Goal: Find specific page/section

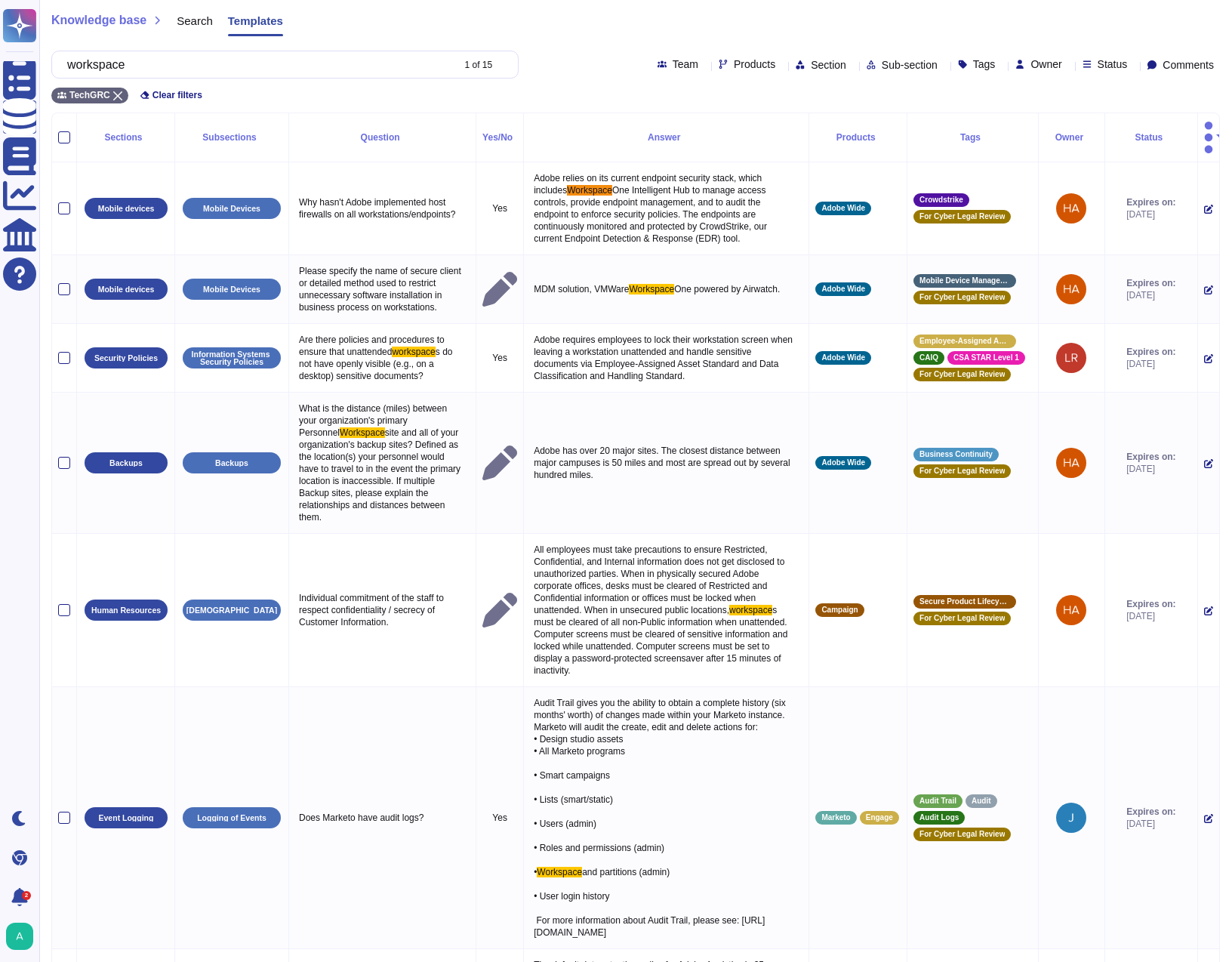
drag, startPoint x: 0, startPoint y: 0, endPoint x: 266, endPoint y: 60, distance: 272.7
click at [266, 60] on input "workspace" at bounding box center [254, 65] width 391 height 27
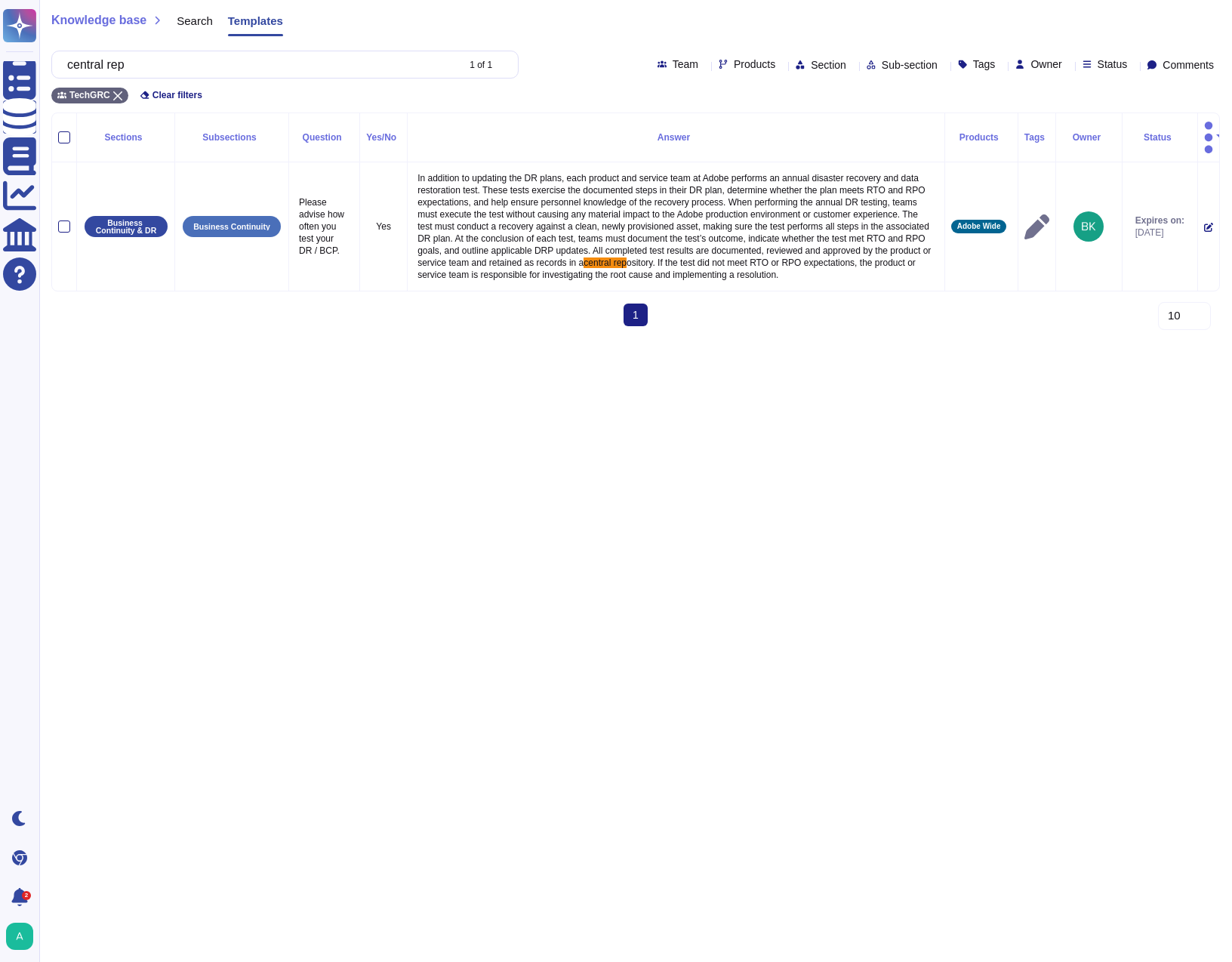
click at [233, 72] on input "central rep" at bounding box center [257, 65] width 396 height 27
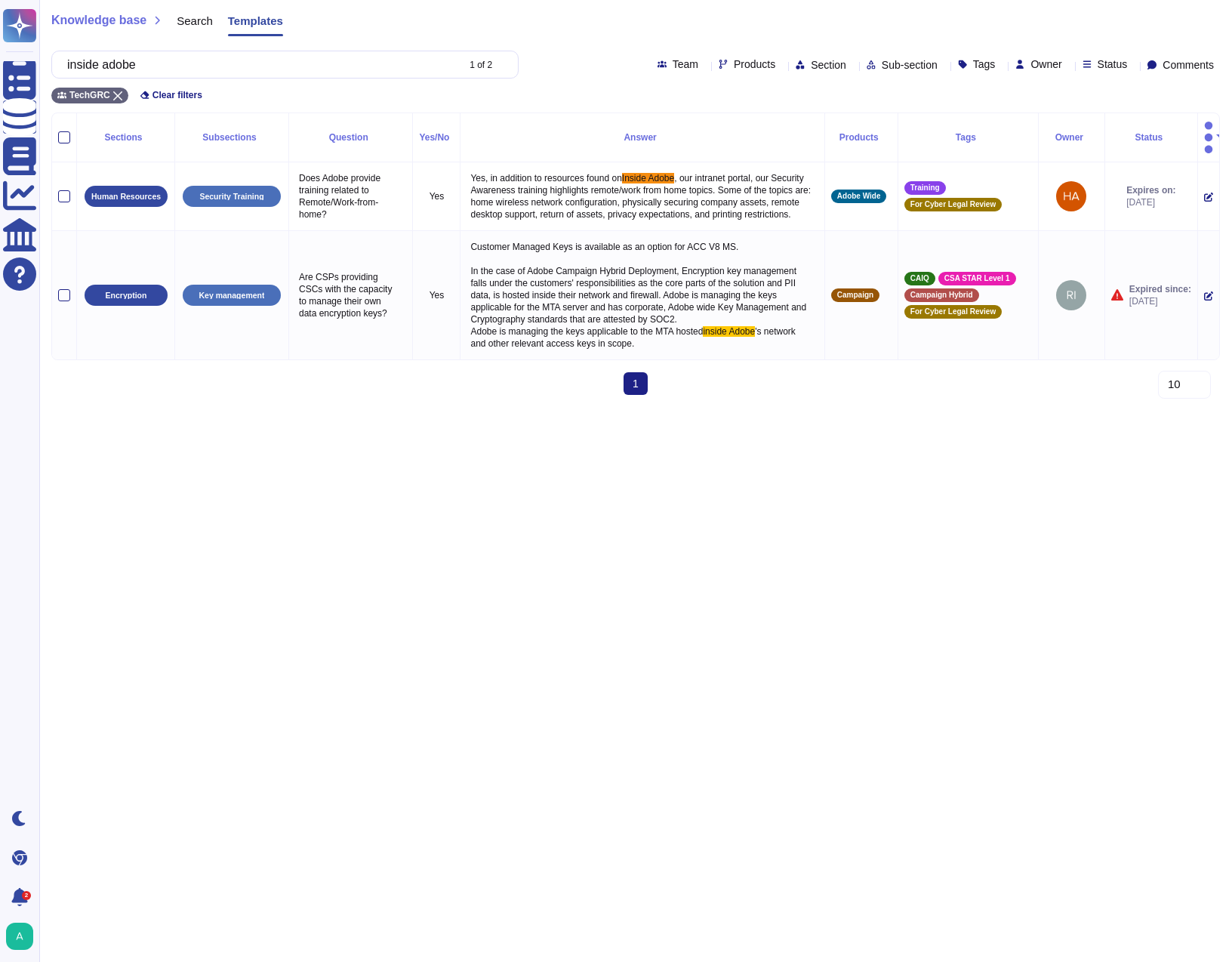
click at [282, 80] on div "TechGRC Clear filters" at bounding box center [636, 91] width 1169 height 25
click at [292, 77] on input "inside adobe" at bounding box center [257, 65] width 396 height 27
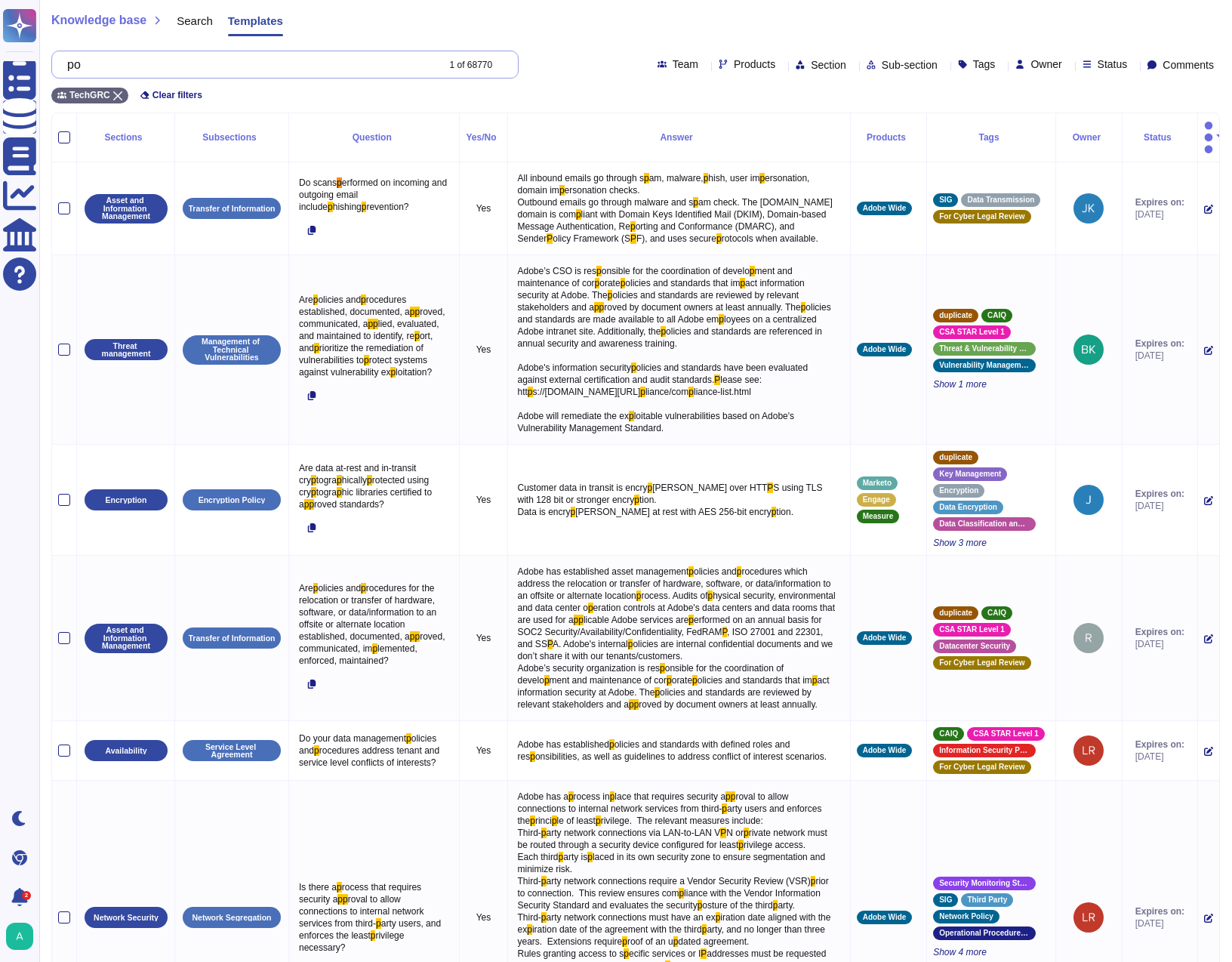
type input "p"
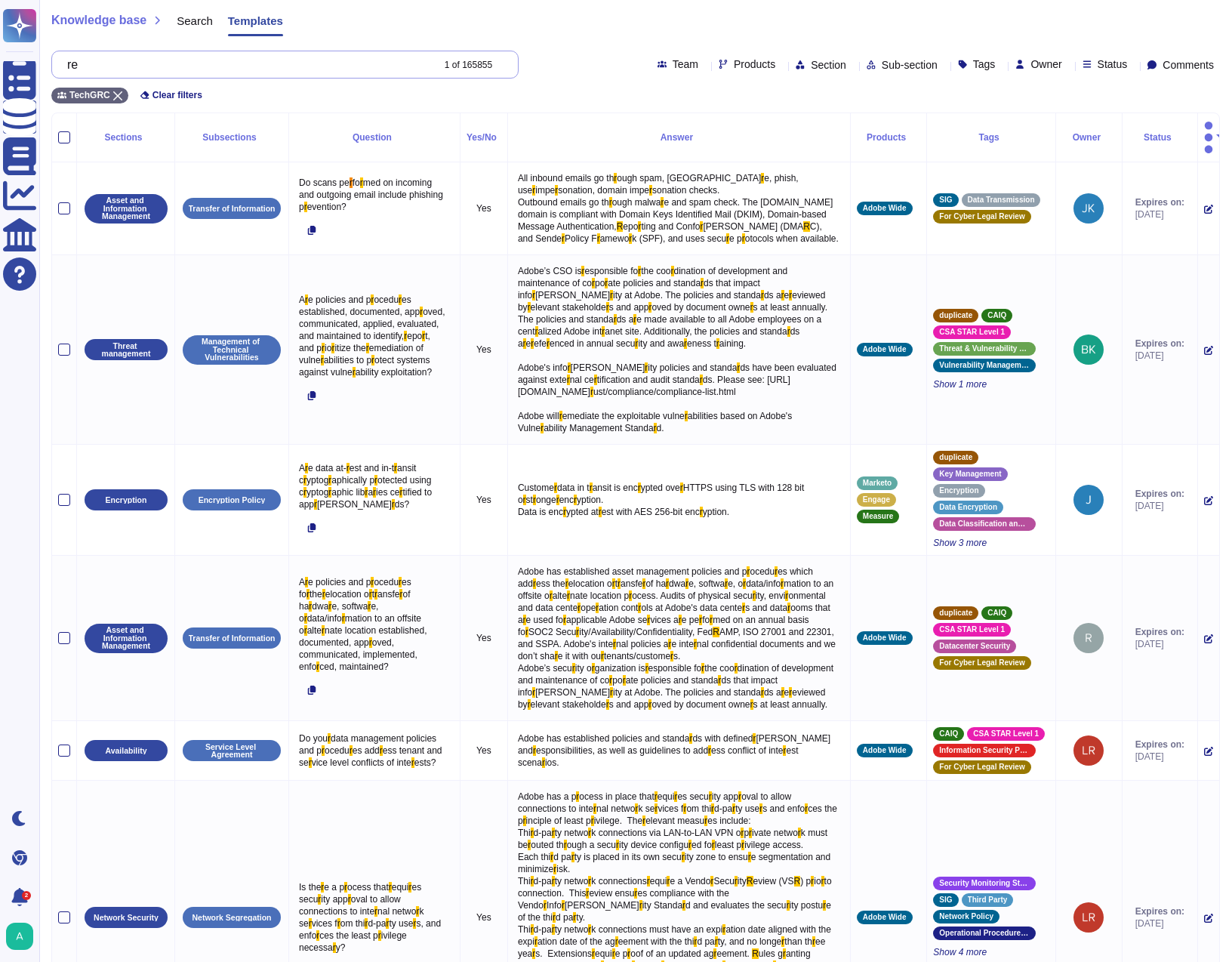
type input "r"
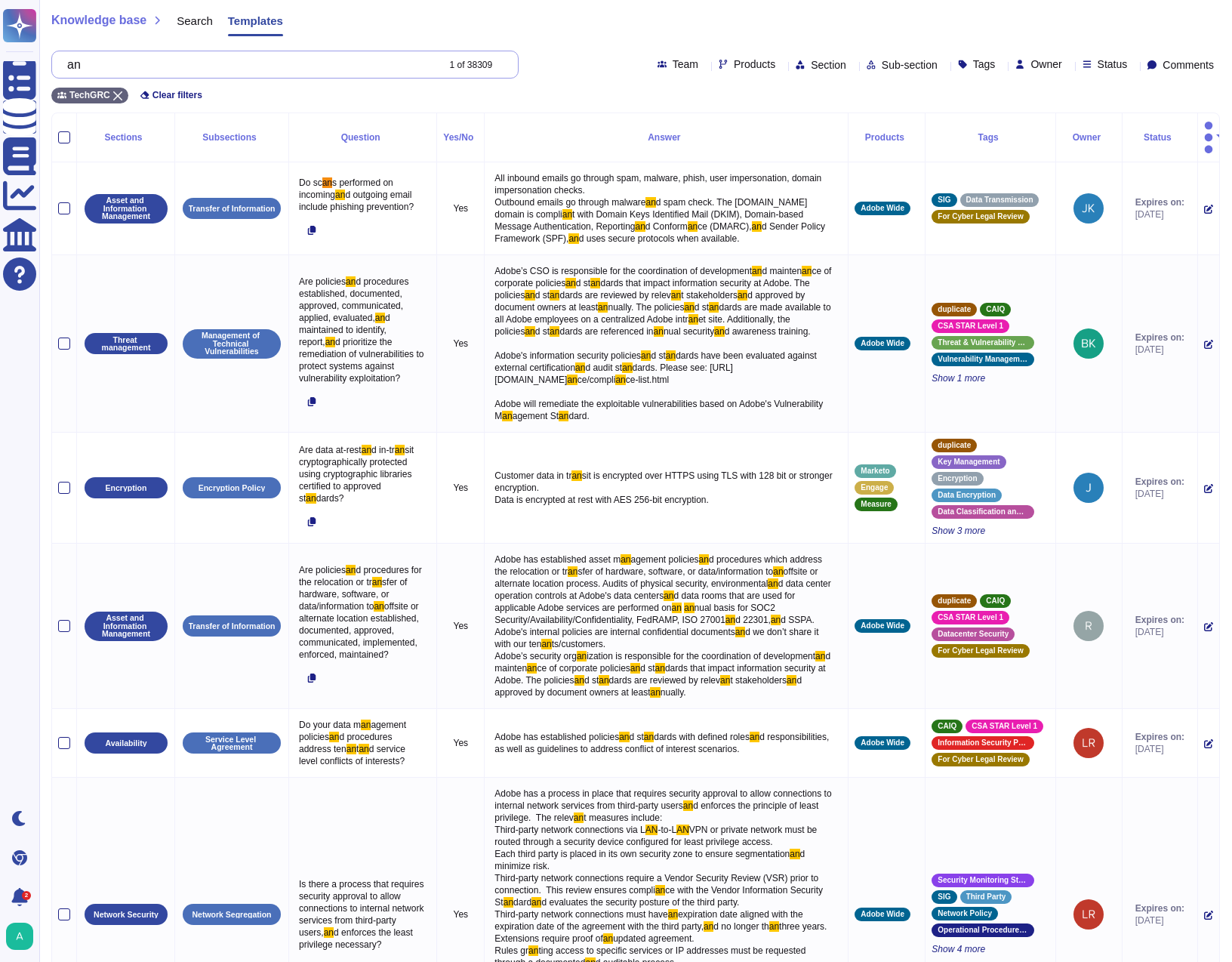
type input "a"
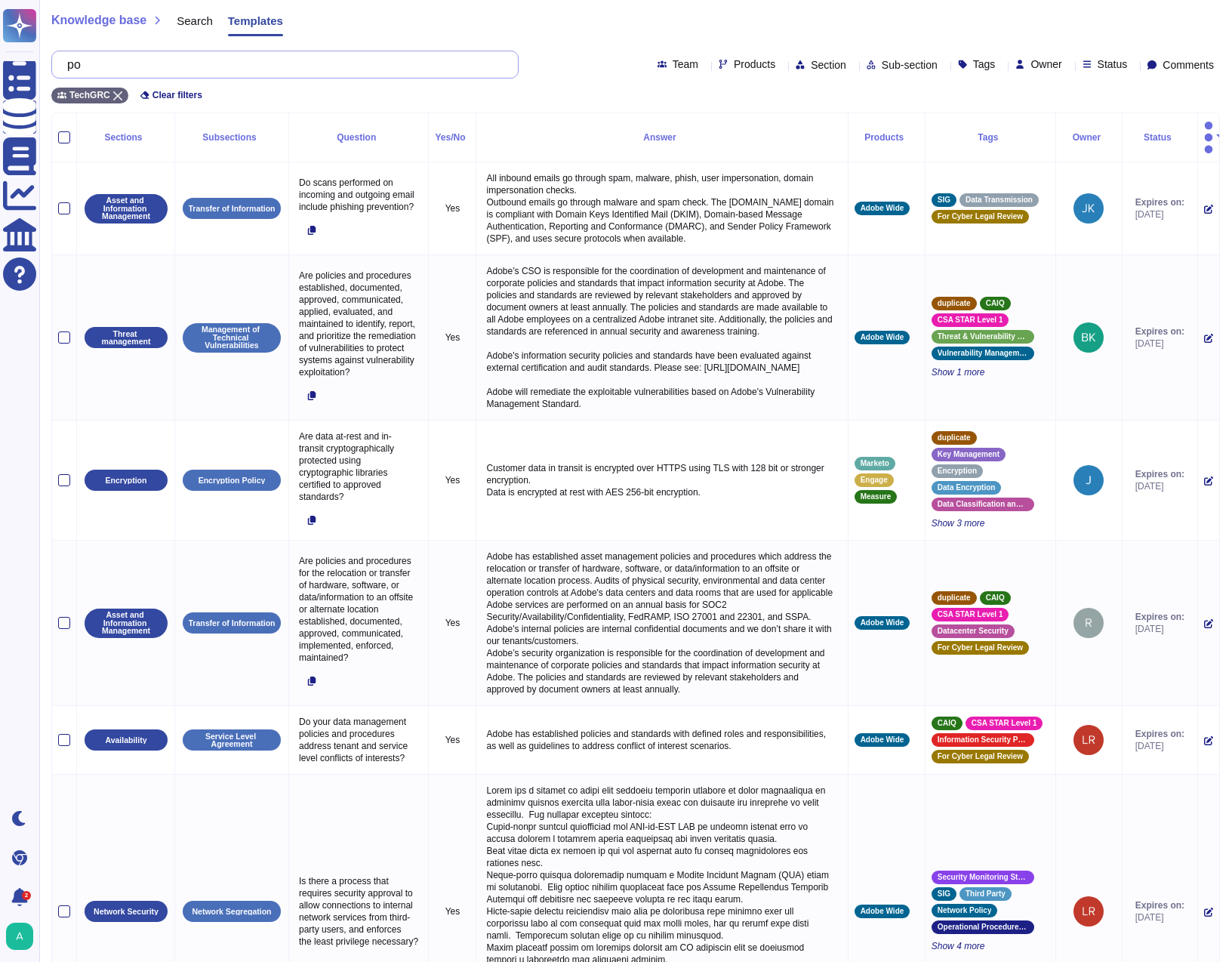
type input "p"
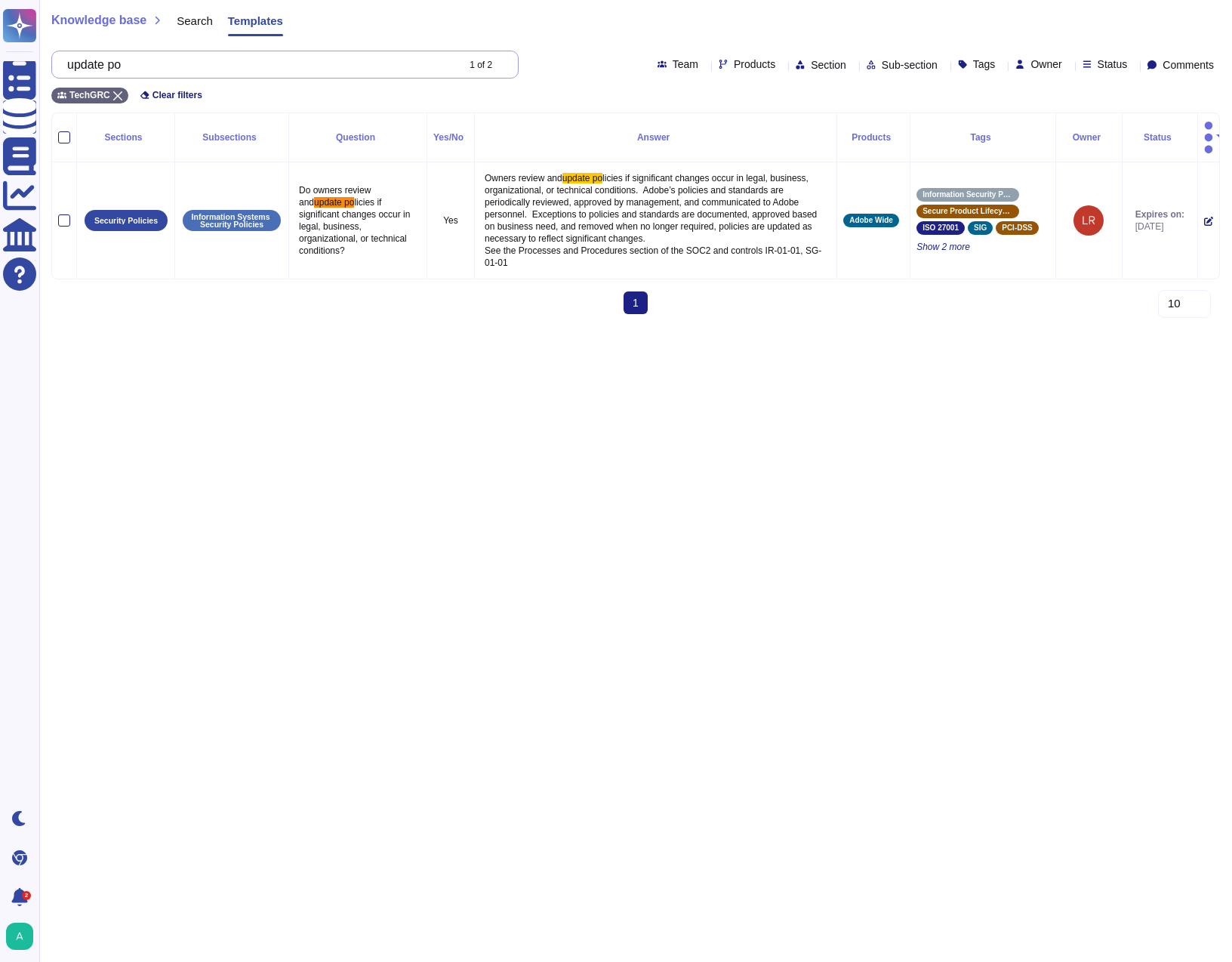
click at [257, 67] on input "update po" at bounding box center [257, 65] width 396 height 27
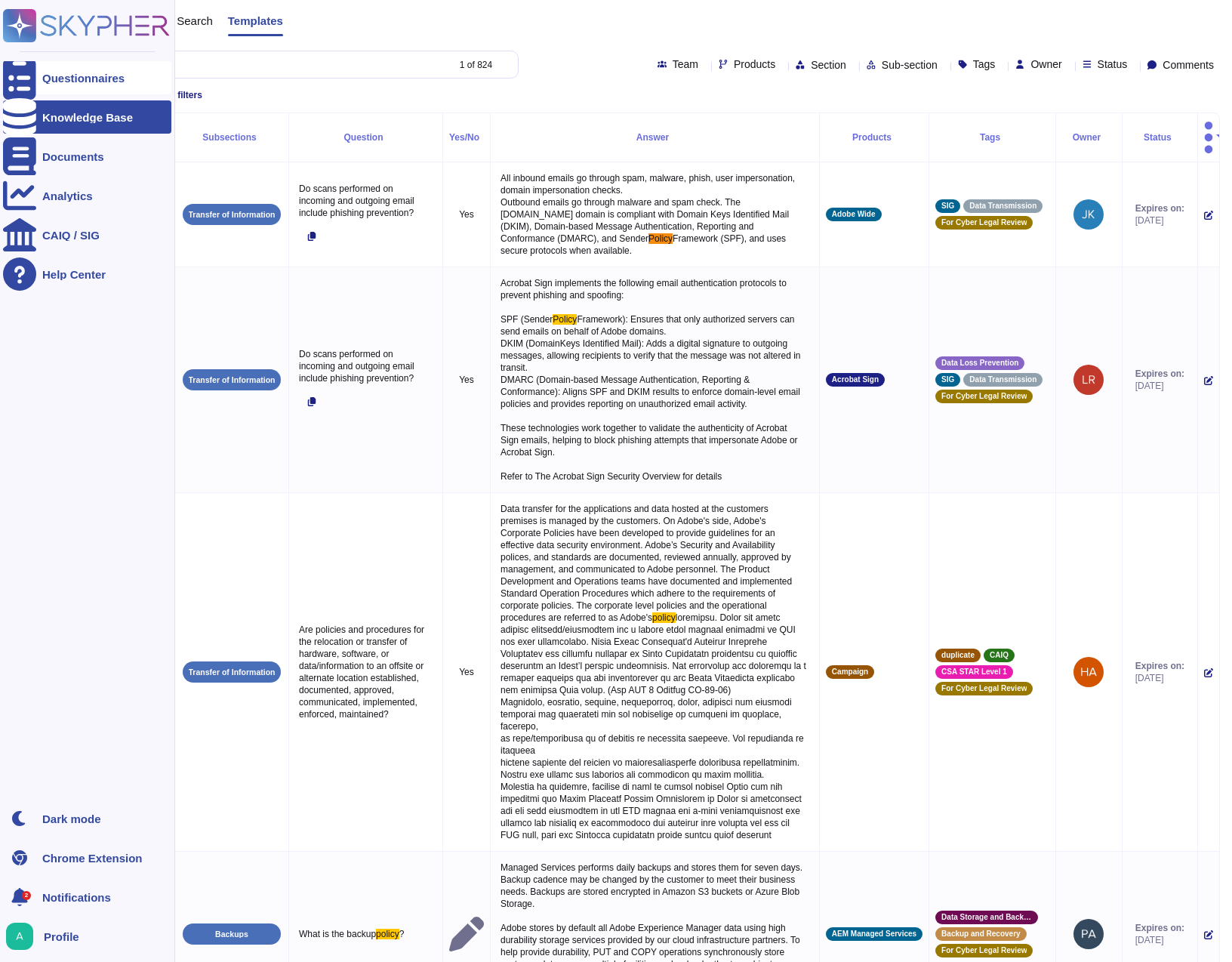
type input "policy"
